Goal: Use online tool/utility: Utilize a website feature to perform a specific function

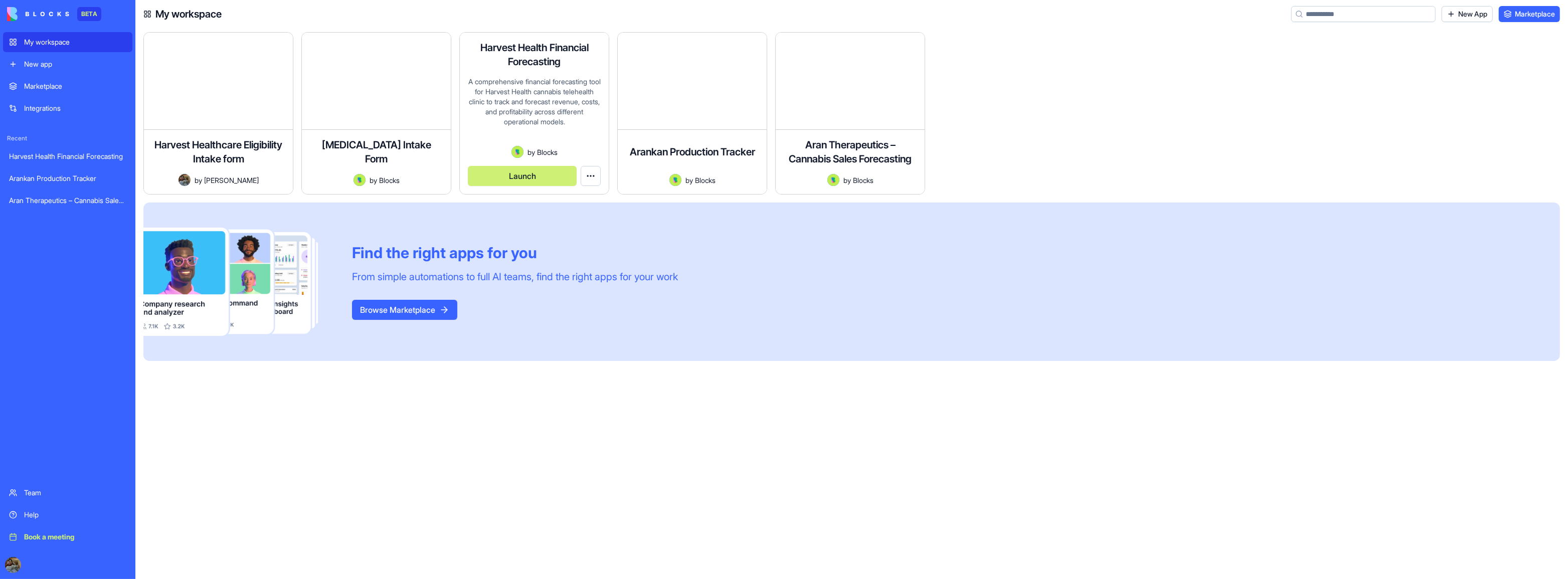
click at [541, 177] on button "Launch" at bounding box center [522, 175] width 109 height 20
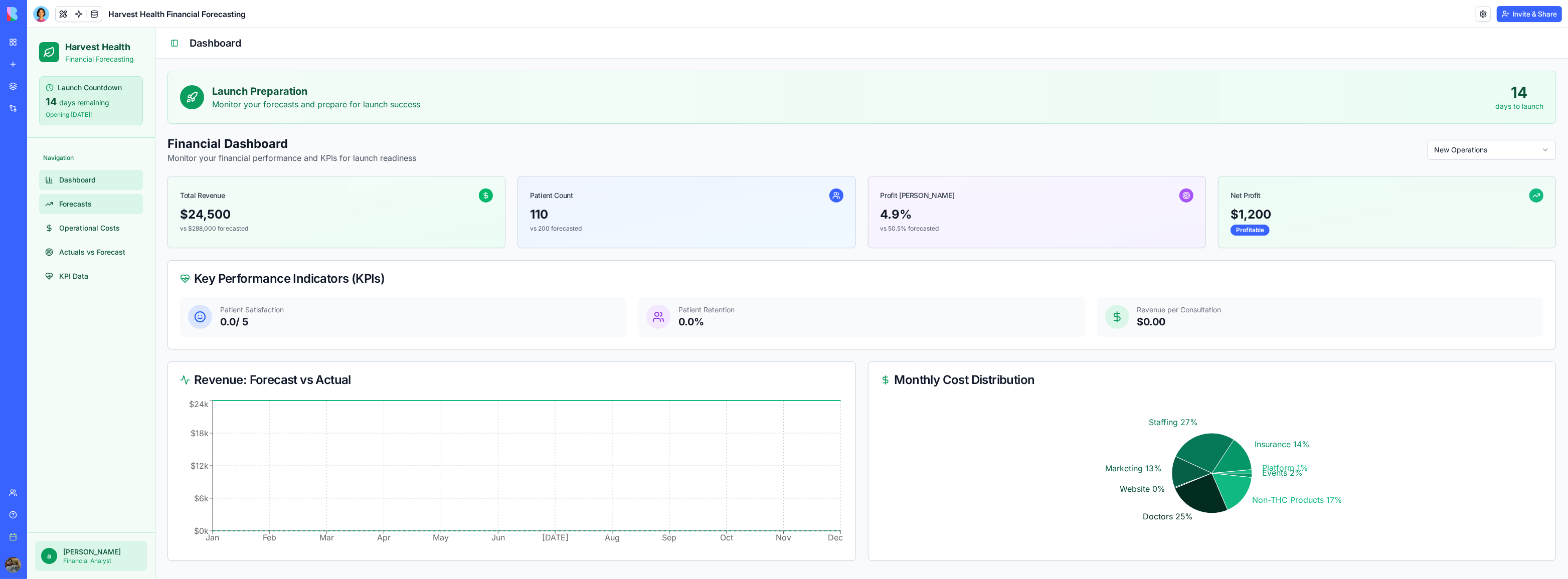
click at [118, 203] on link "Forecasts" at bounding box center [90, 204] width 104 height 20
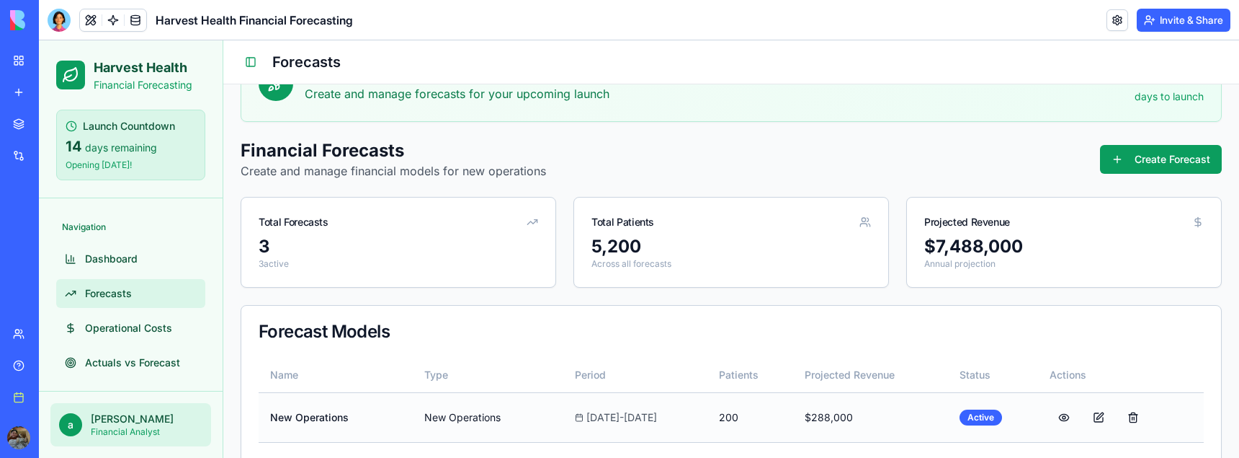
scroll to position [174, 0]
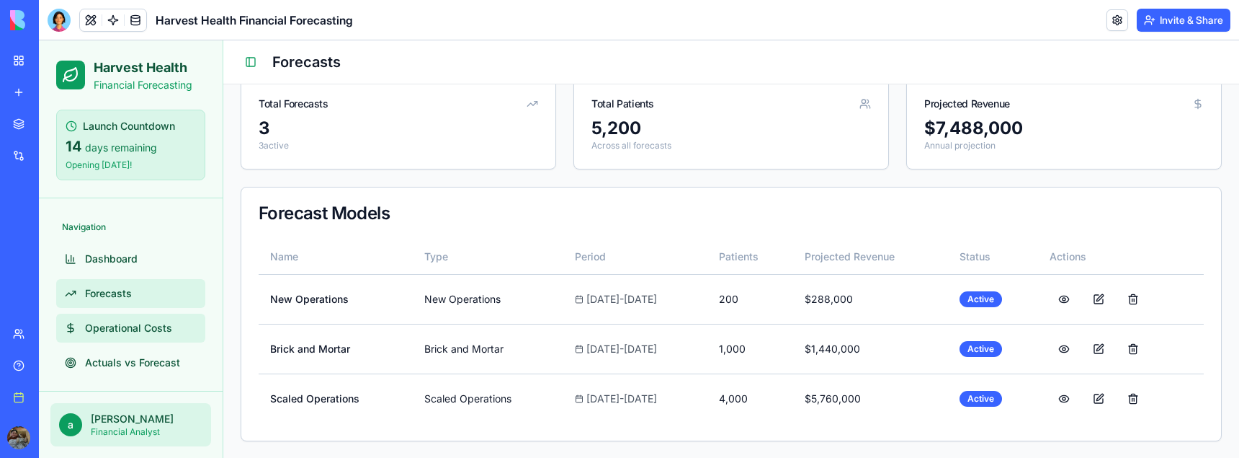
click at [145, 329] on span "Operational Costs" at bounding box center [128, 328] width 87 height 14
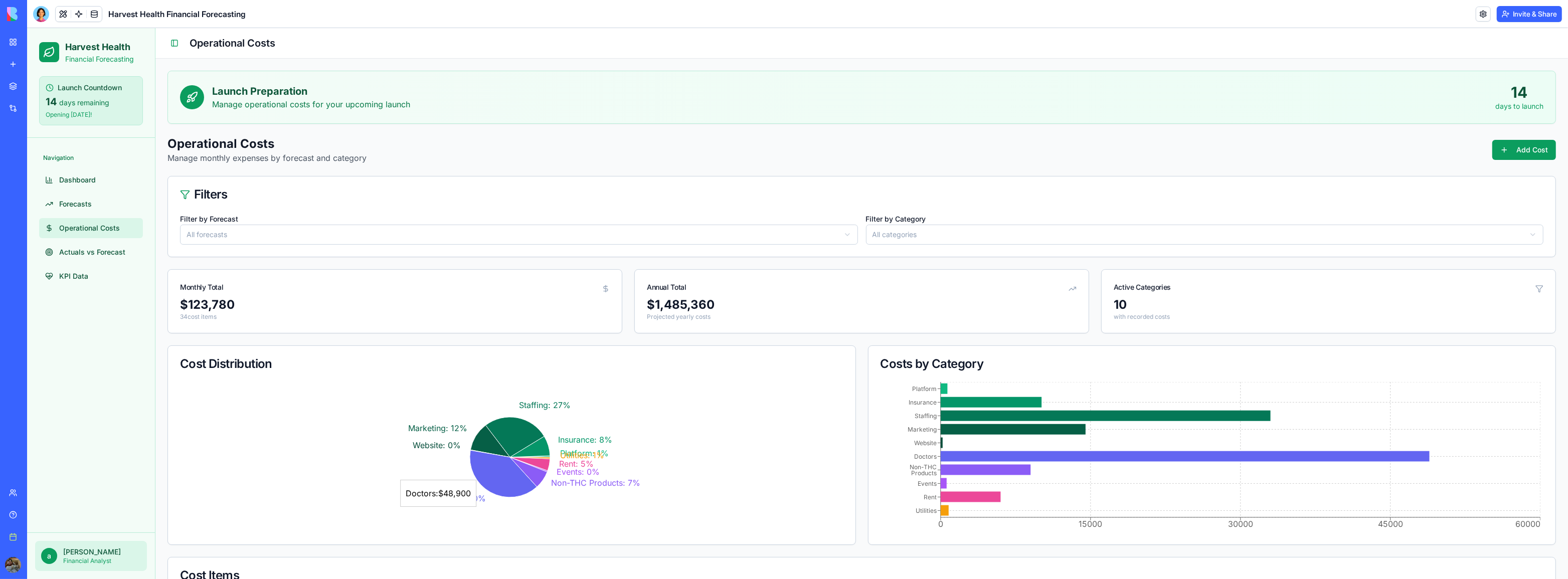
click at [46, 47] on icon at bounding box center [49, 51] width 12 height 12
click at [38, 6] on div at bounding box center [41, 14] width 16 height 16
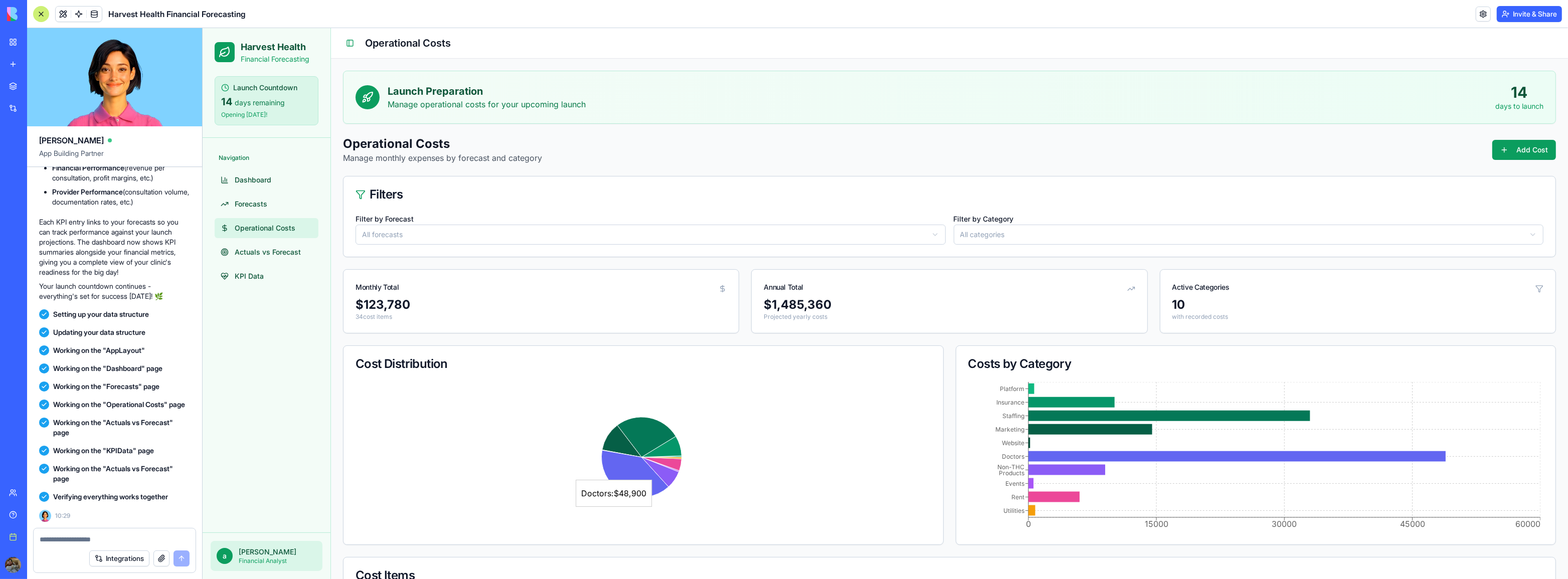
click at [38, 7] on div at bounding box center [41, 14] width 16 height 16
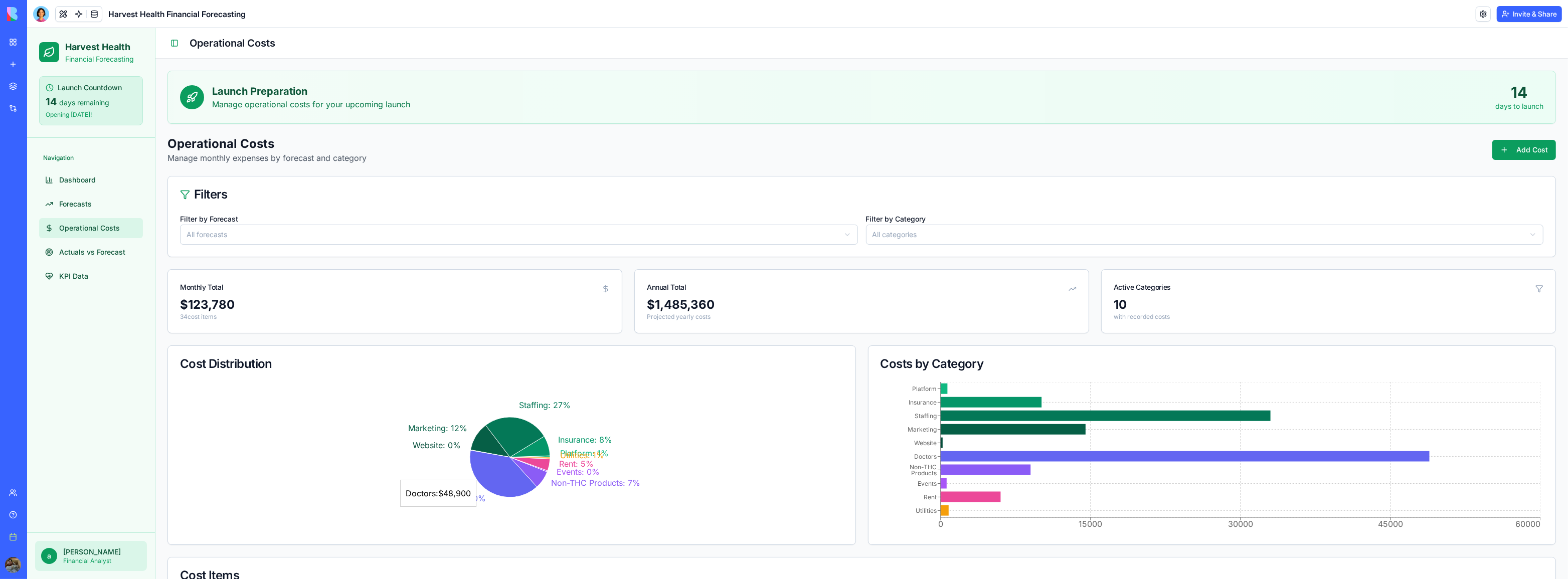
click at [79, 54] on p "Financial Forecasting" at bounding box center [100, 59] width 69 height 10
click at [177, 45] on button "Toggle Sidebar" at bounding box center [175, 43] width 14 height 14
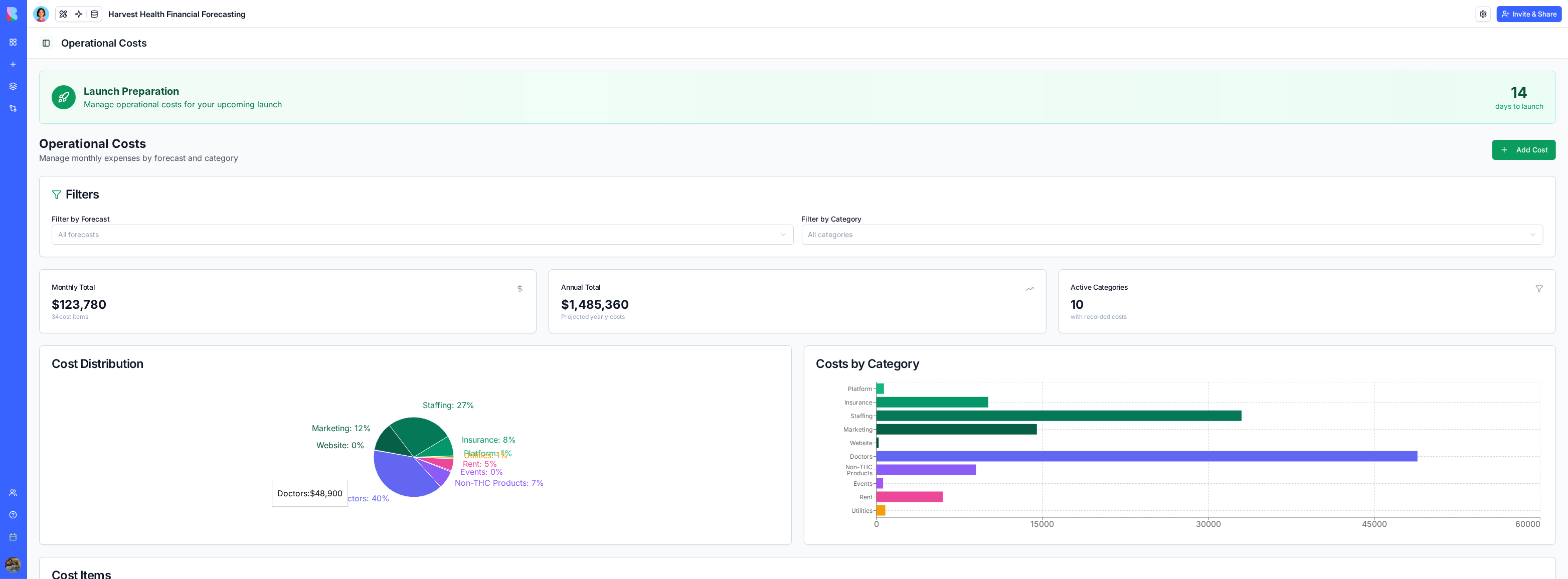
click at [46, 45] on button "Toggle Sidebar" at bounding box center [46, 43] width 14 height 14
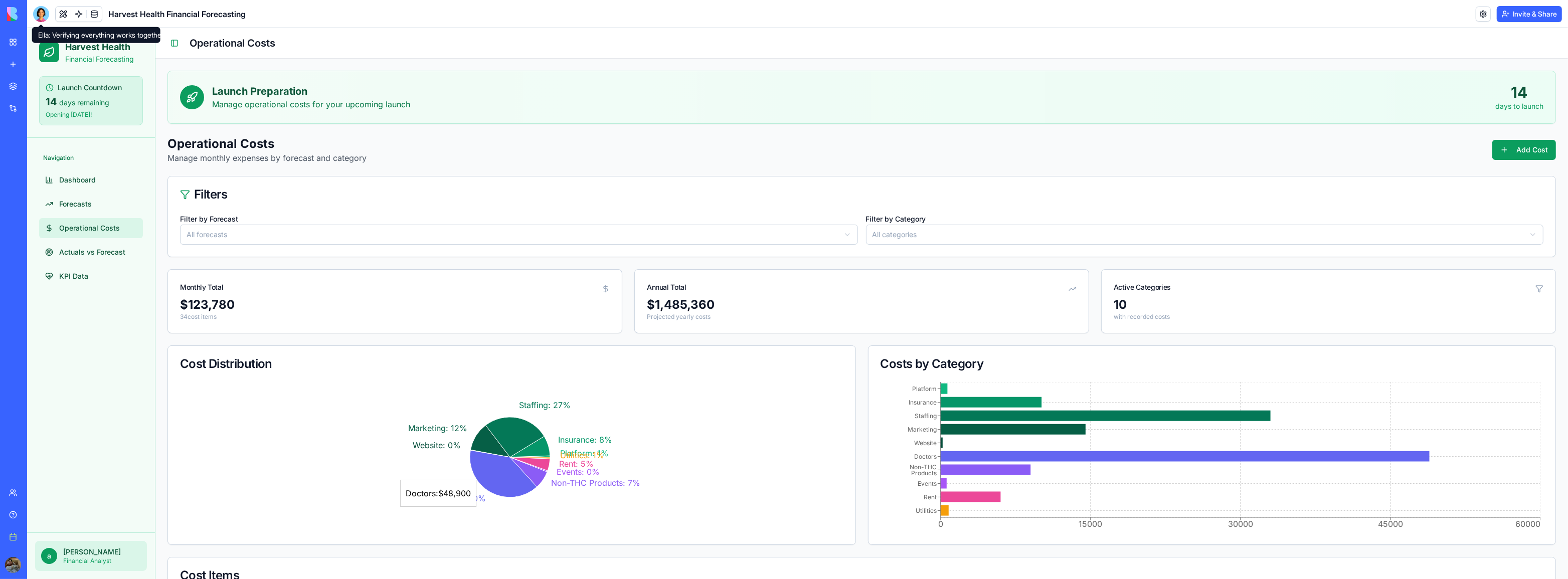
click at [45, 12] on div at bounding box center [41, 14] width 16 height 16
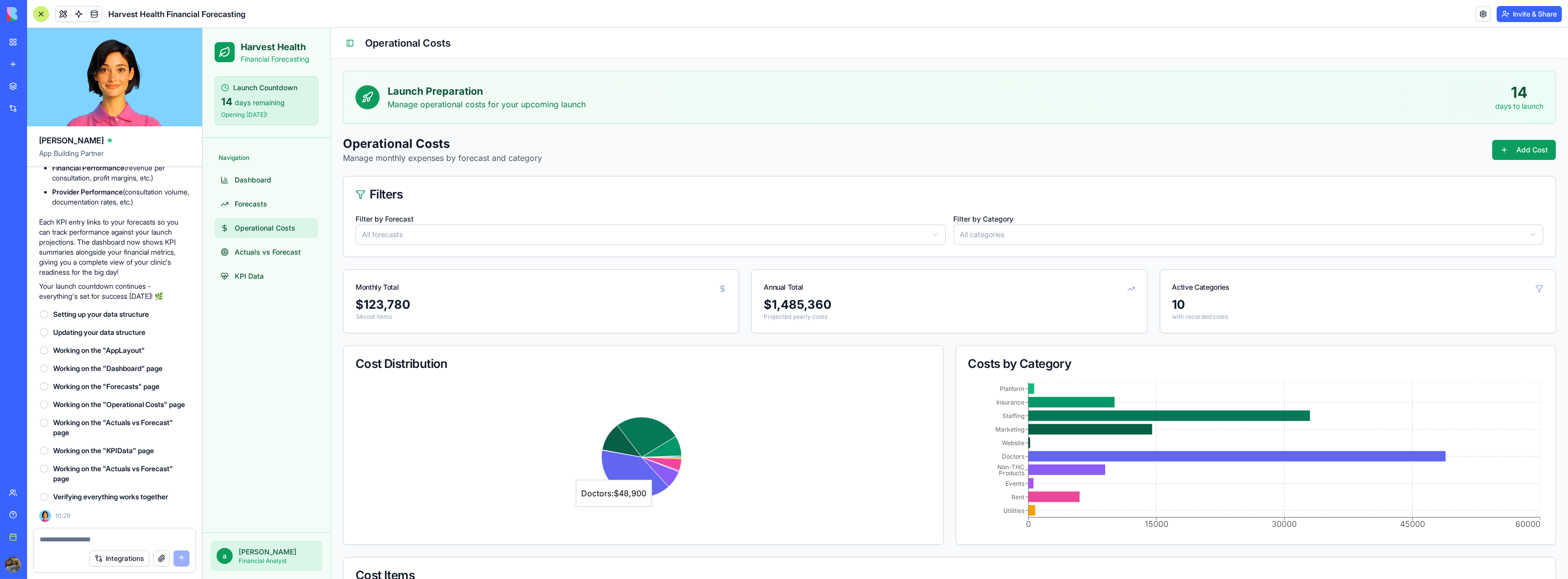
click at [45, 12] on div at bounding box center [41, 14] width 16 height 16
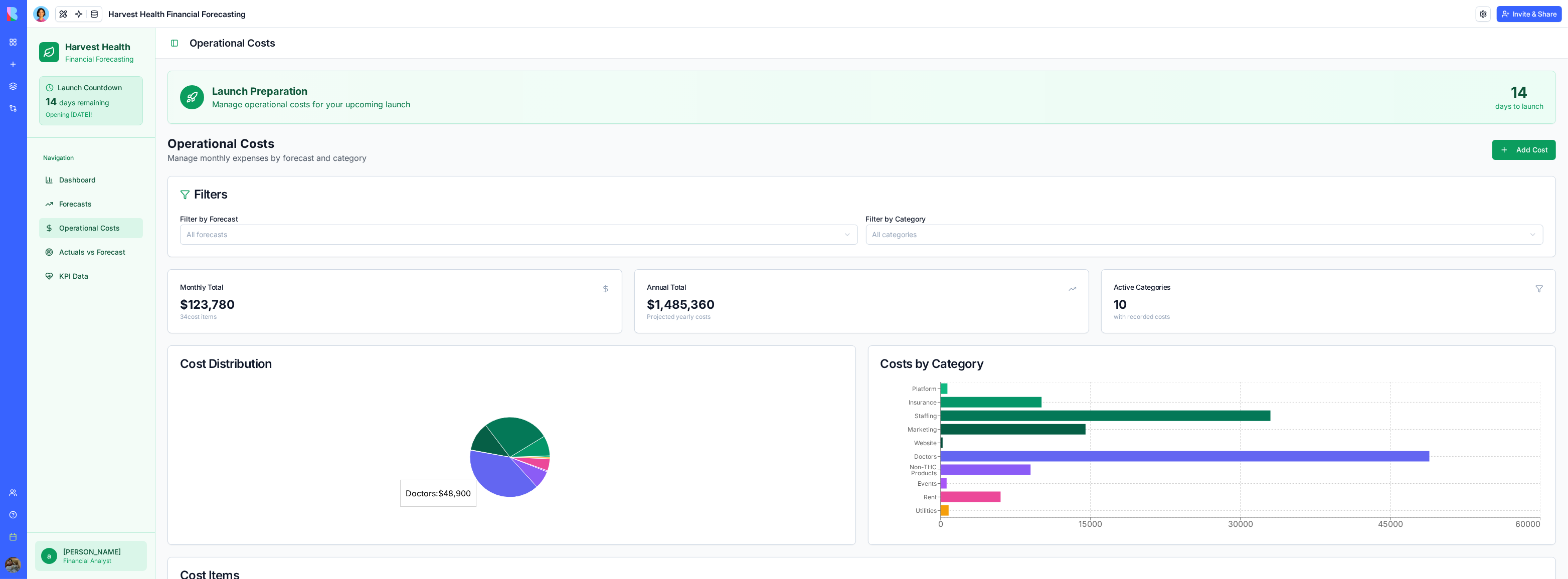
click at [49, 50] on icon at bounding box center [49, 51] width 12 height 12
click at [173, 44] on button "Toggle Sidebar" at bounding box center [175, 43] width 14 height 14
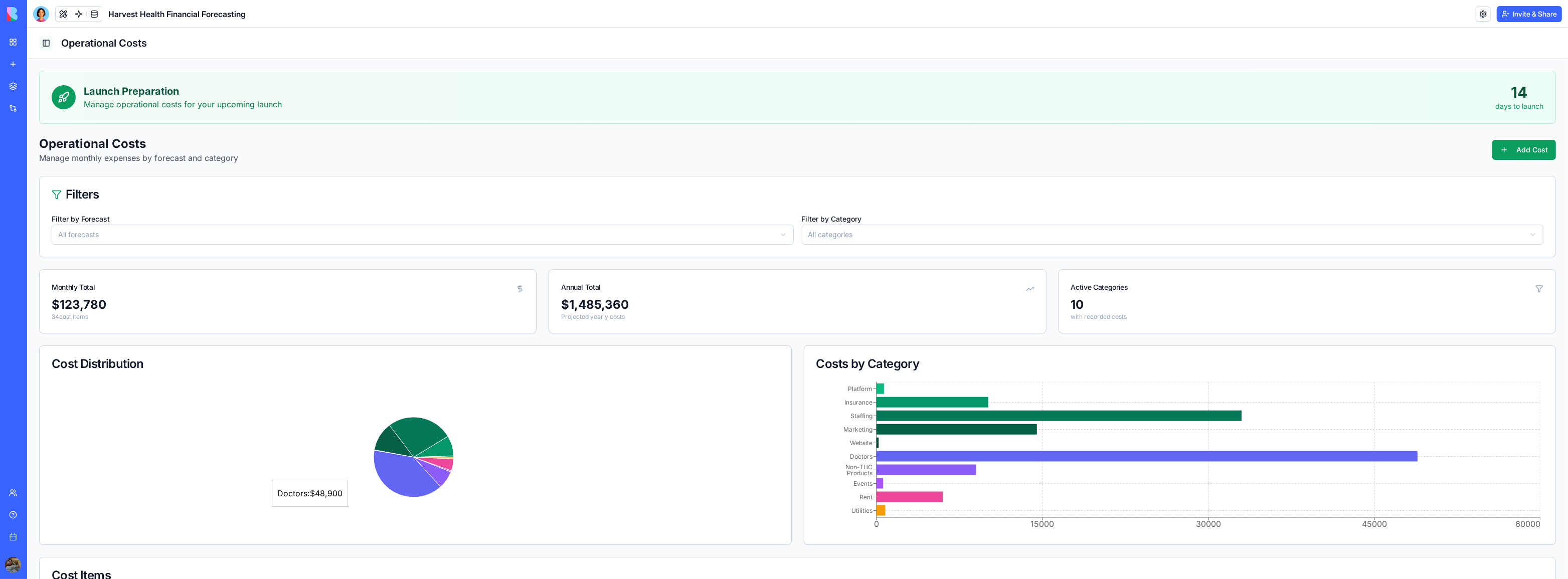
click at [46, 41] on button "Toggle Sidebar" at bounding box center [46, 43] width 14 height 14
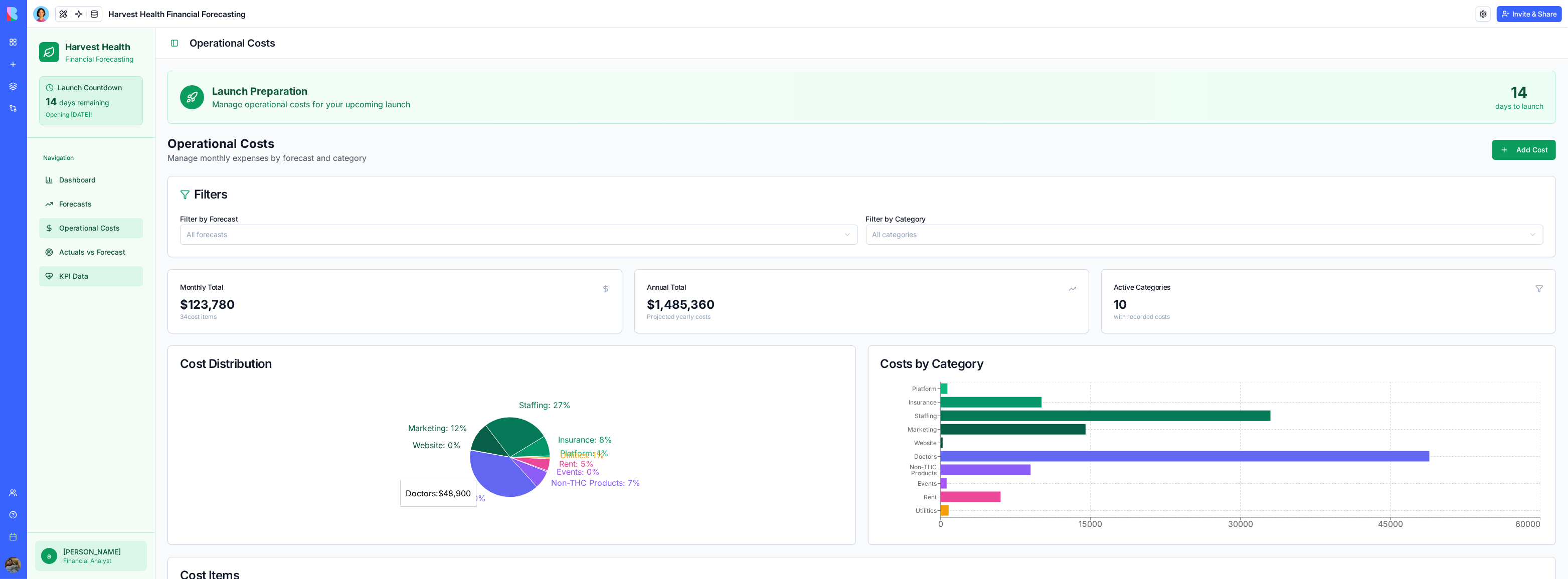
click at [89, 279] on link "KPI Data" at bounding box center [90, 276] width 104 height 20
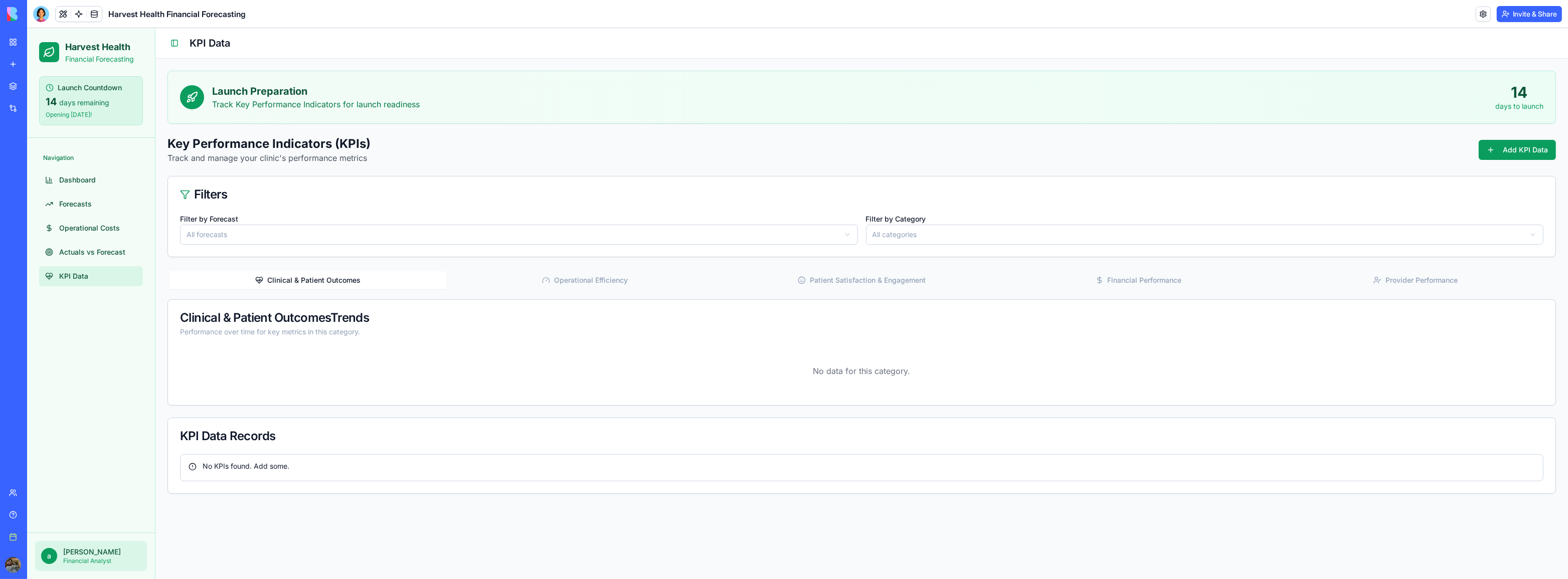
click at [784, 235] on html "Harvest Health Financial Forecasting Launch Countdown 14 days remaining Opening…" at bounding box center [798, 303] width 1541 height 551
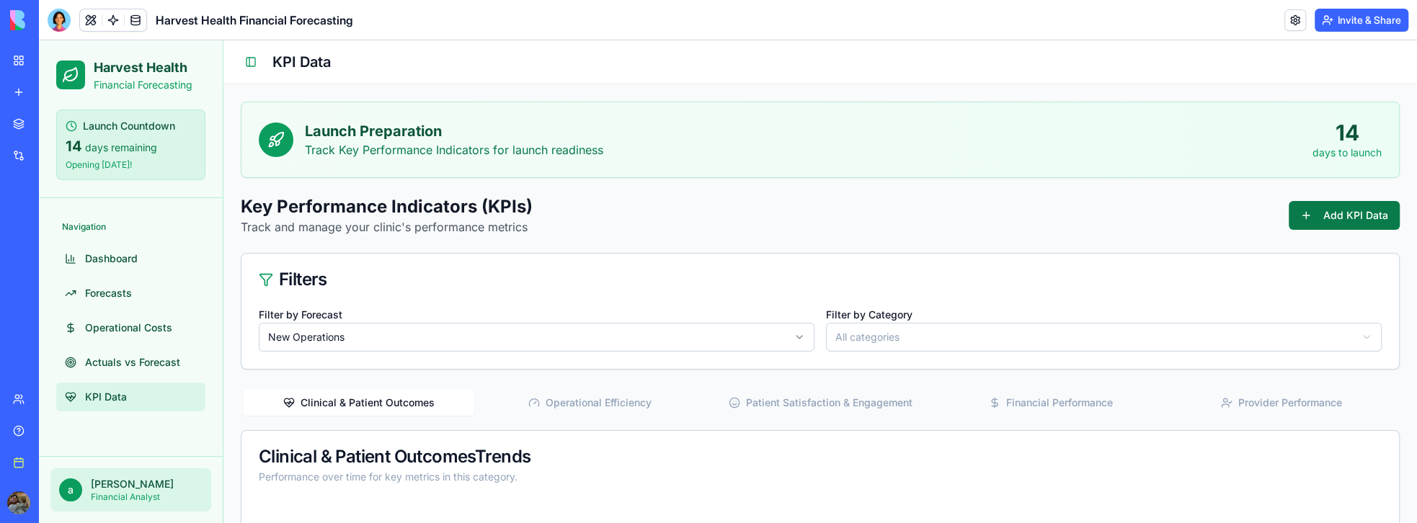
click at [1347, 213] on button "Add KPI Data" at bounding box center [1343, 215] width 111 height 29
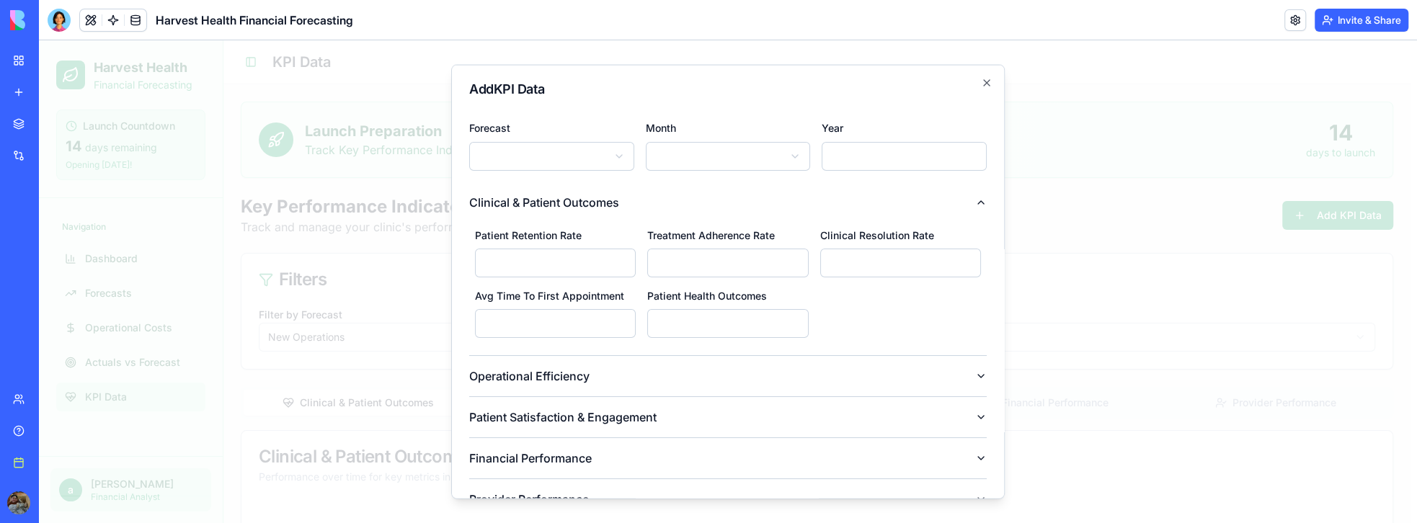
click at [553, 164] on body "Harvest Health Financial Forecasting Launch Countdown 14 days remaining Opening…" at bounding box center [724, 383] width 1371 height 687
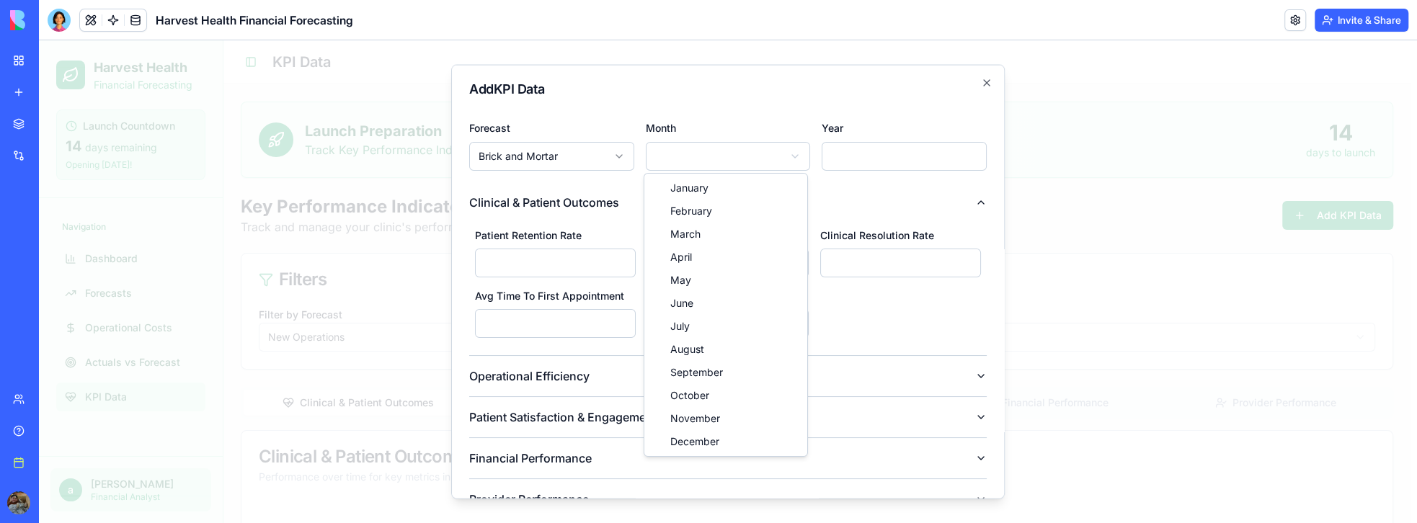
click at [668, 154] on body "Harvest Health Financial Forecasting Launch Countdown 14 days remaining Opening…" at bounding box center [724, 383] width 1371 height 687
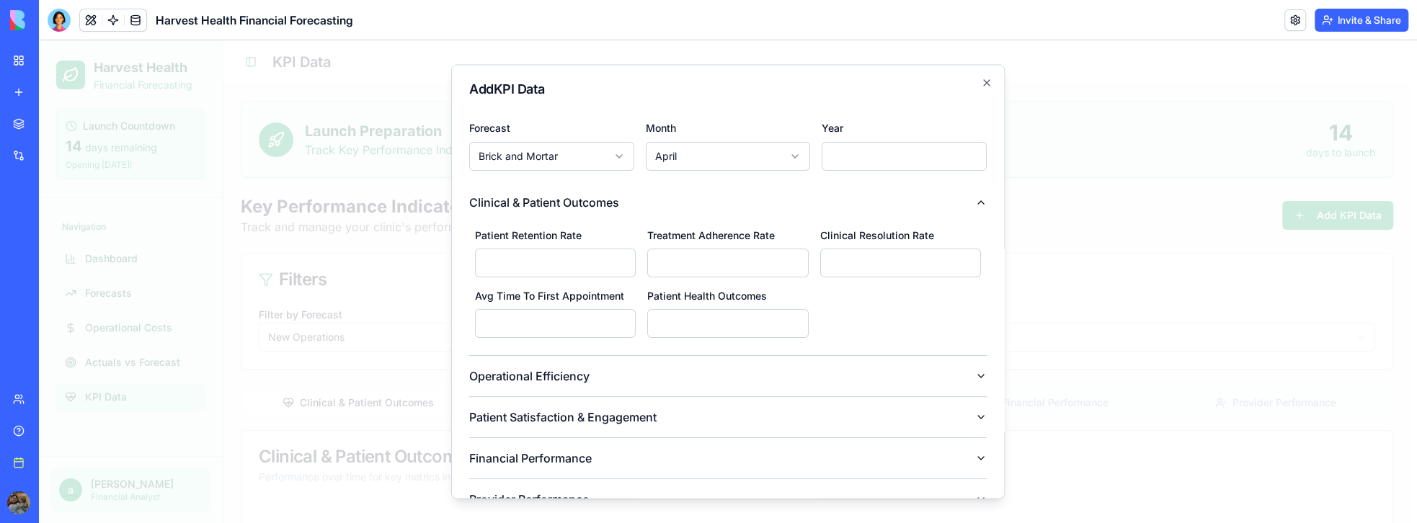
click at [873, 151] on input "****" at bounding box center [903, 156] width 165 height 29
click at [538, 264] on input "*" at bounding box center [555, 263] width 161 height 29
click at [973, 84] on h2 "Add KPI Data" at bounding box center [727, 89] width 517 height 13
click at [981, 79] on icon "button" at bounding box center [987, 83] width 12 height 12
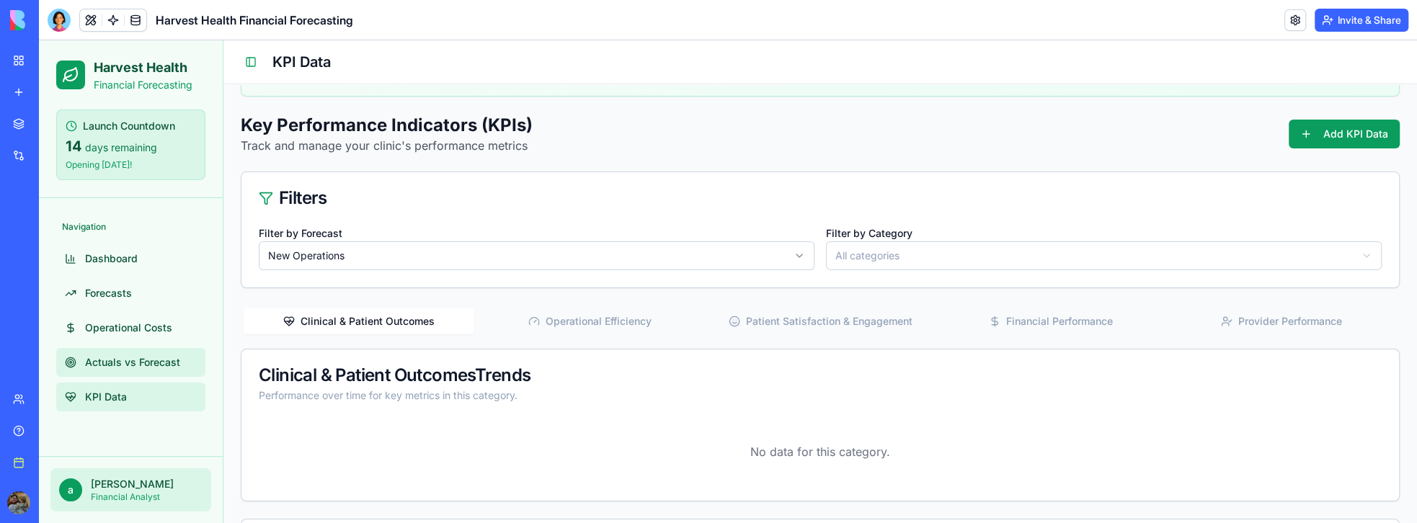
scroll to position [82, 0]
click at [133, 373] on link "Actuals vs Forecast" at bounding box center [130, 362] width 149 height 29
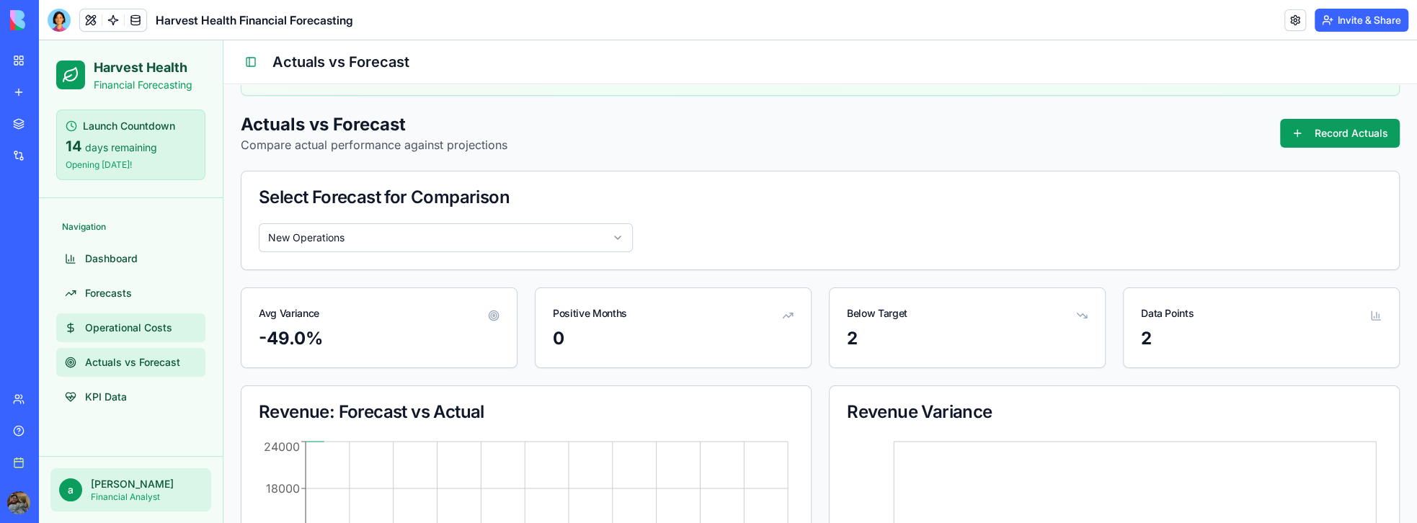
click at [154, 325] on span "Operational Costs" at bounding box center [128, 328] width 87 height 14
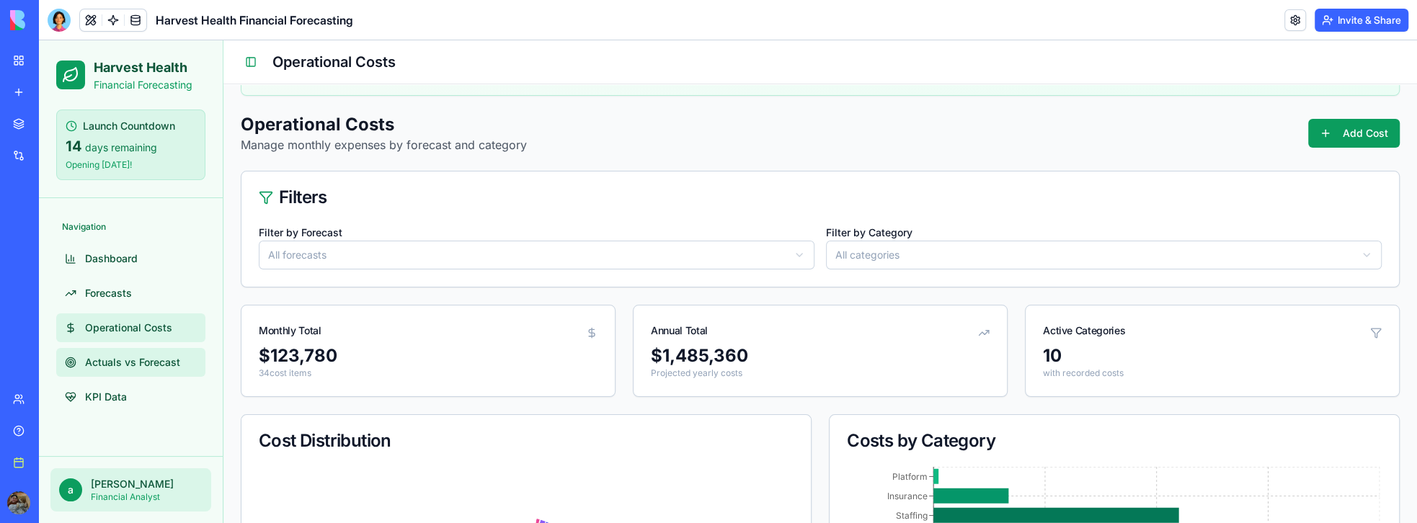
click at [160, 353] on link "Actuals vs Forecast" at bounding box center [130, 362] width 149 height 29
